Goal: Check status

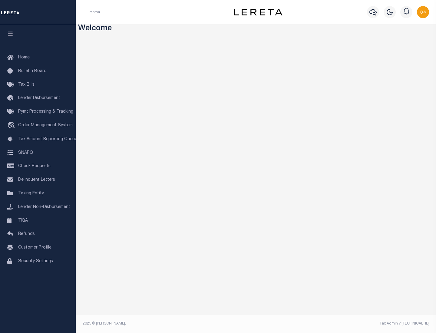
click at [38, 166] on span "Check Requests" at bounding box center [34, 166] width 32 height 4
select select "50"
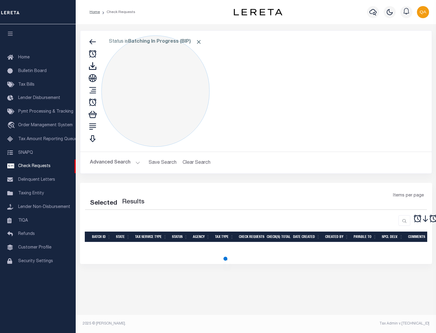
select select "50"
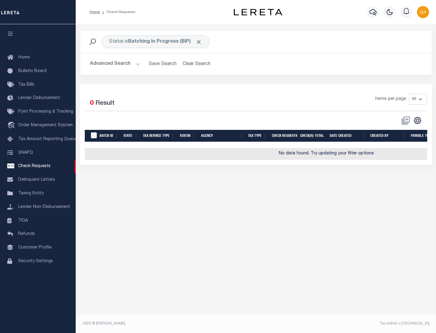
click at [199, 42] on span "Click to Remove" at bounding box center [198, 42] width 6 height 6
